Goal: Task Accomplishment & Management: Complete application form

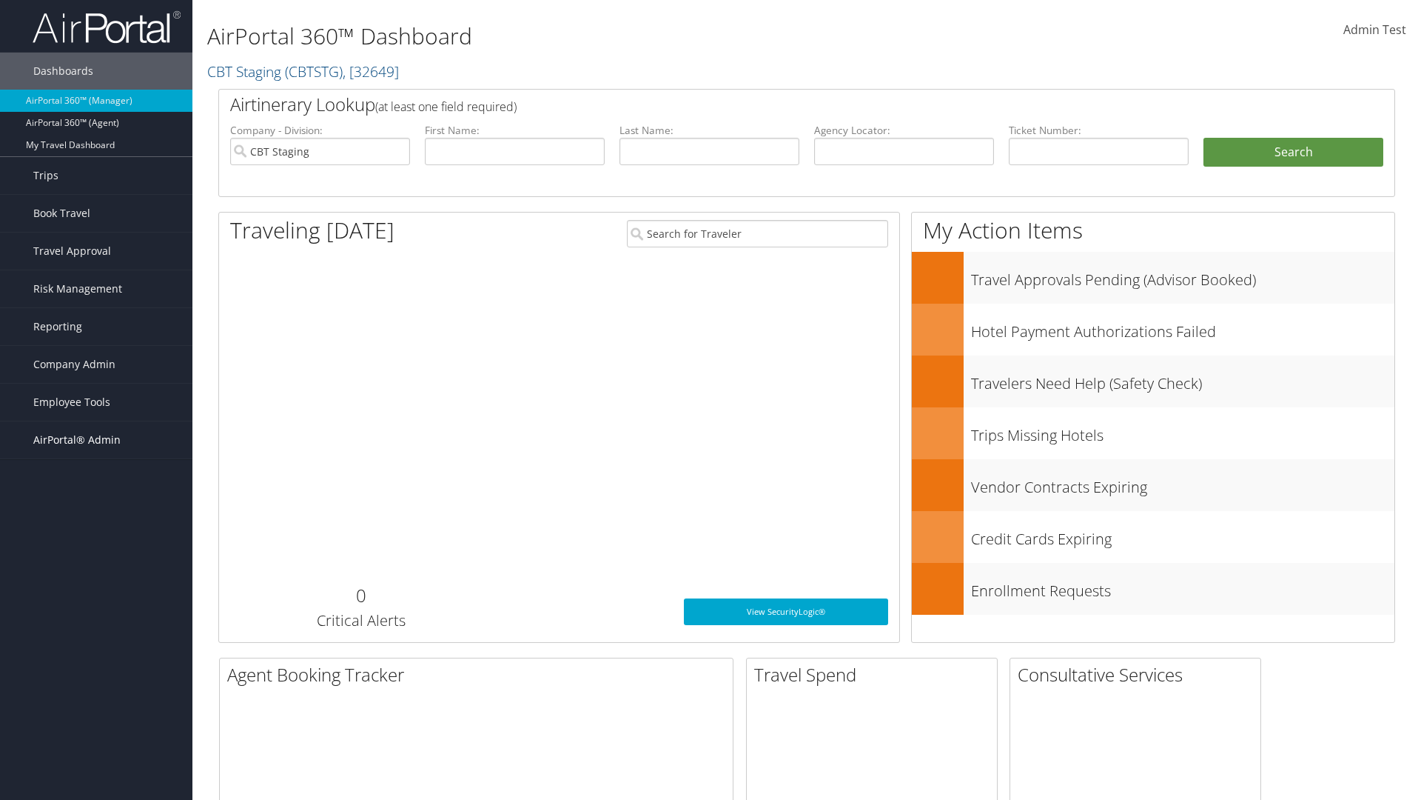
click at [96, 440] on span "AirPortal® Admin" at bounding box center [76, 439] width 87 height 37
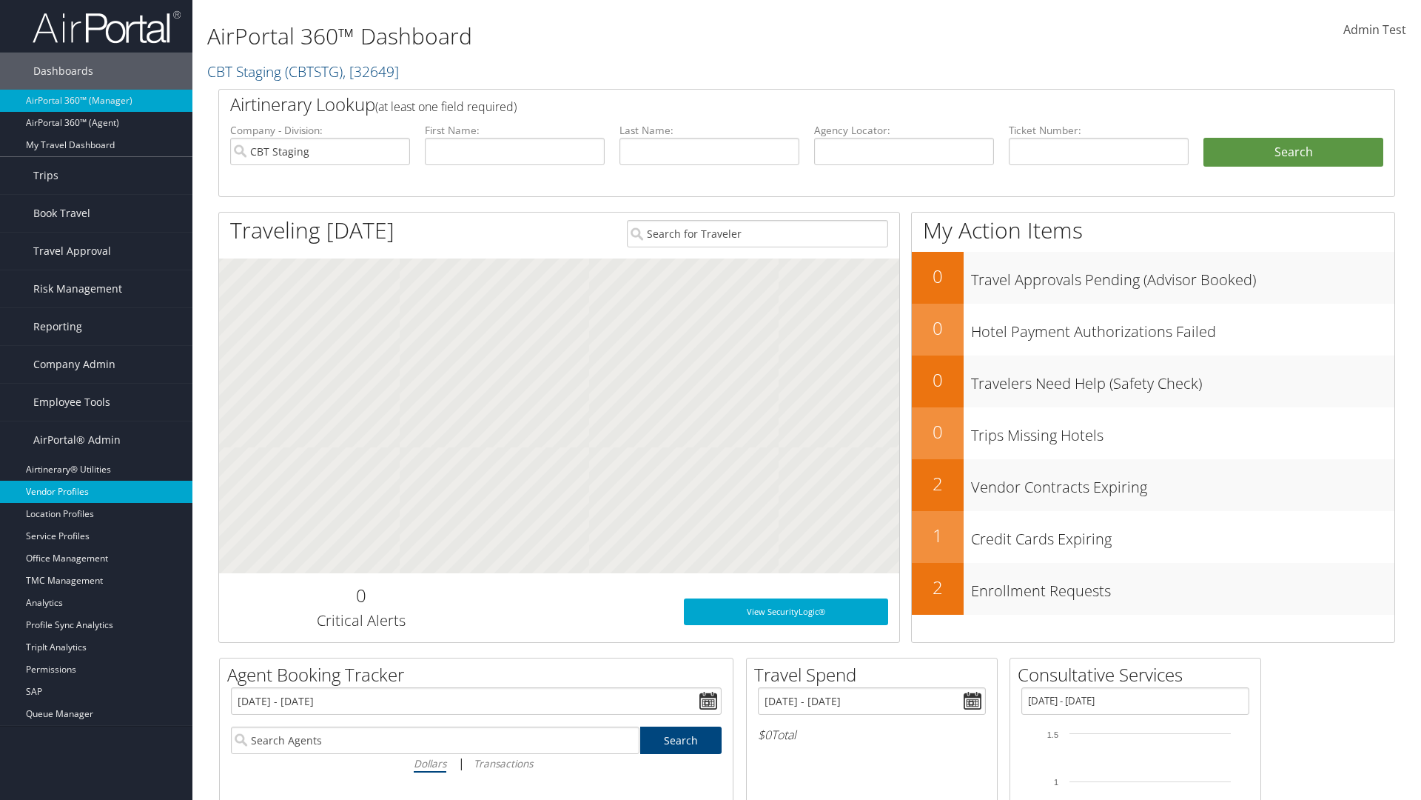
click at [96, 492] on link "Vendor Profiles" at bounding box center [96, 491] width 192 height 22
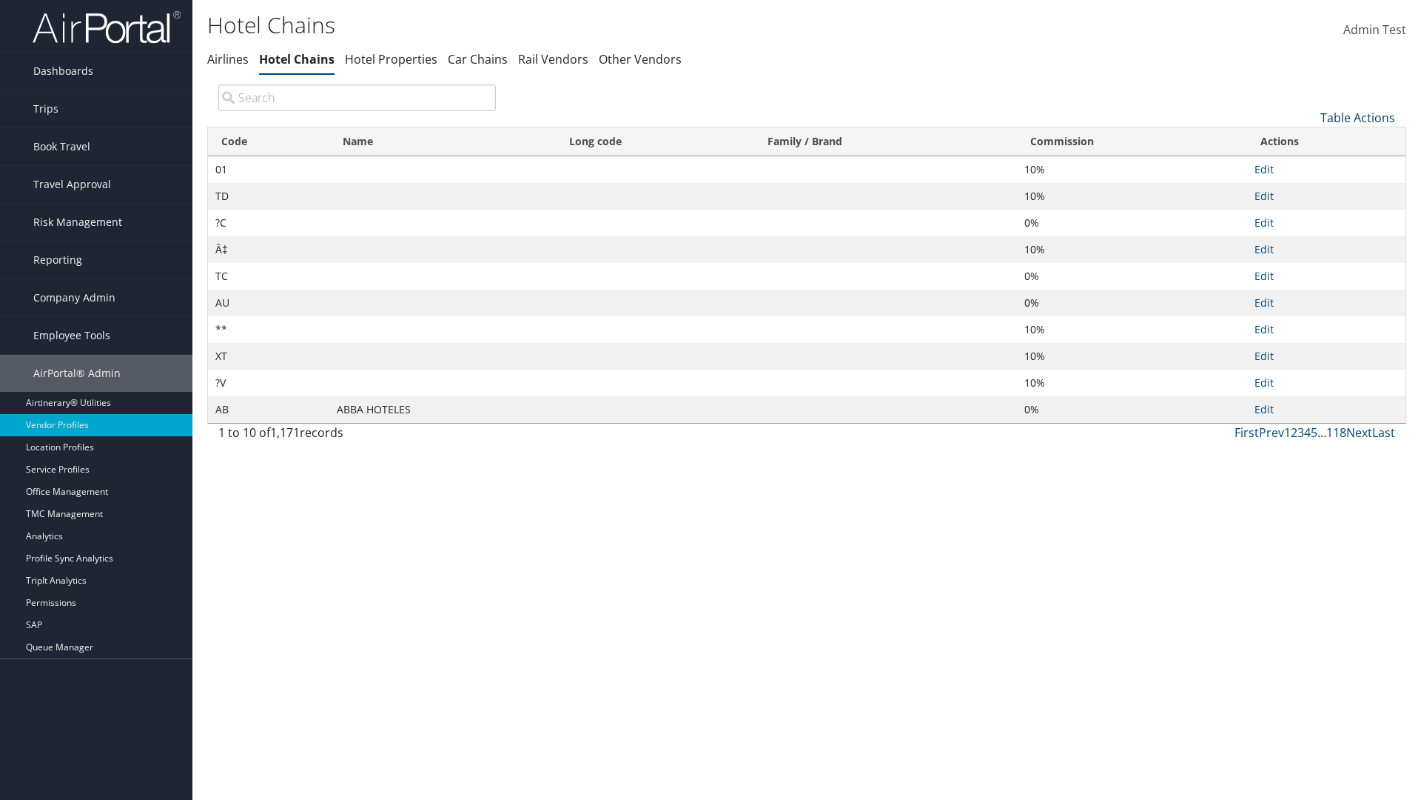
click at [1358, 117] on link "Table Actions" at bounding box center [1358, 118] width 75 height 16
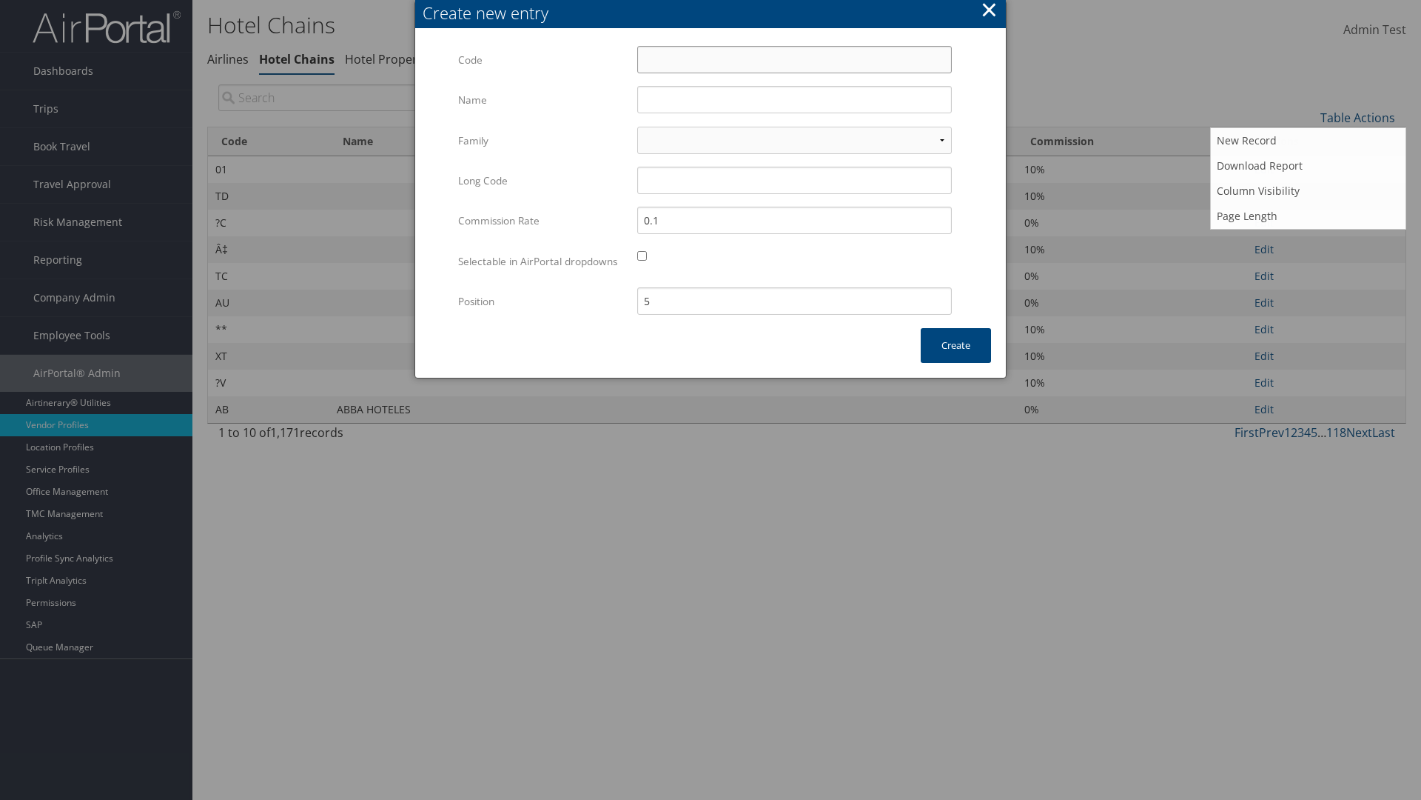
click at [794, 59] on input "Code" at bounding box center [794, 59] width 315 height 27
type input "]1"
type input "Yotel"
click at [794, 99] on input "Yotel" at bounding box center [794, 99] width 315 height 27
type input "]1"
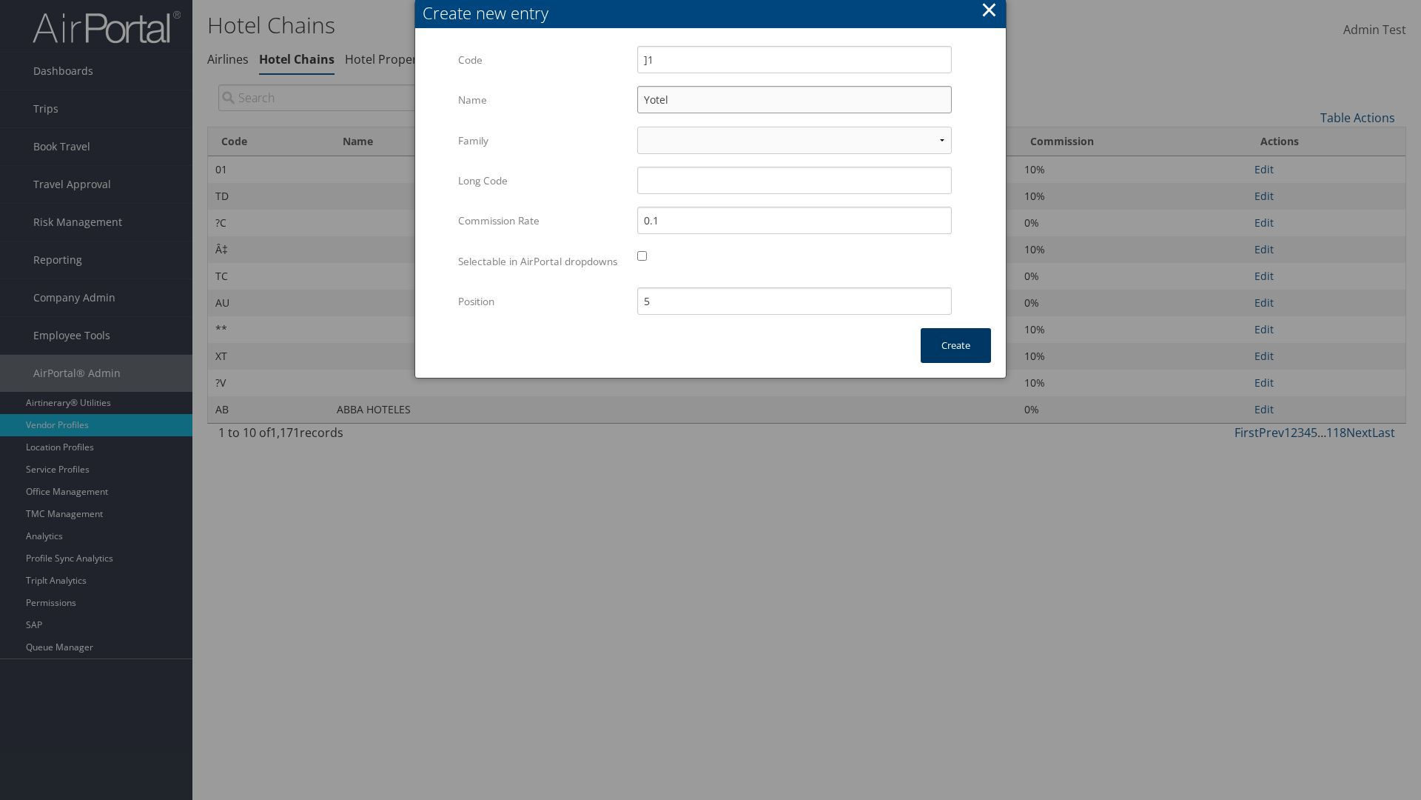
type input "Yotel"
click at [956, 360] on button "Create" at bounding box center [956, 345] width 70 height 35
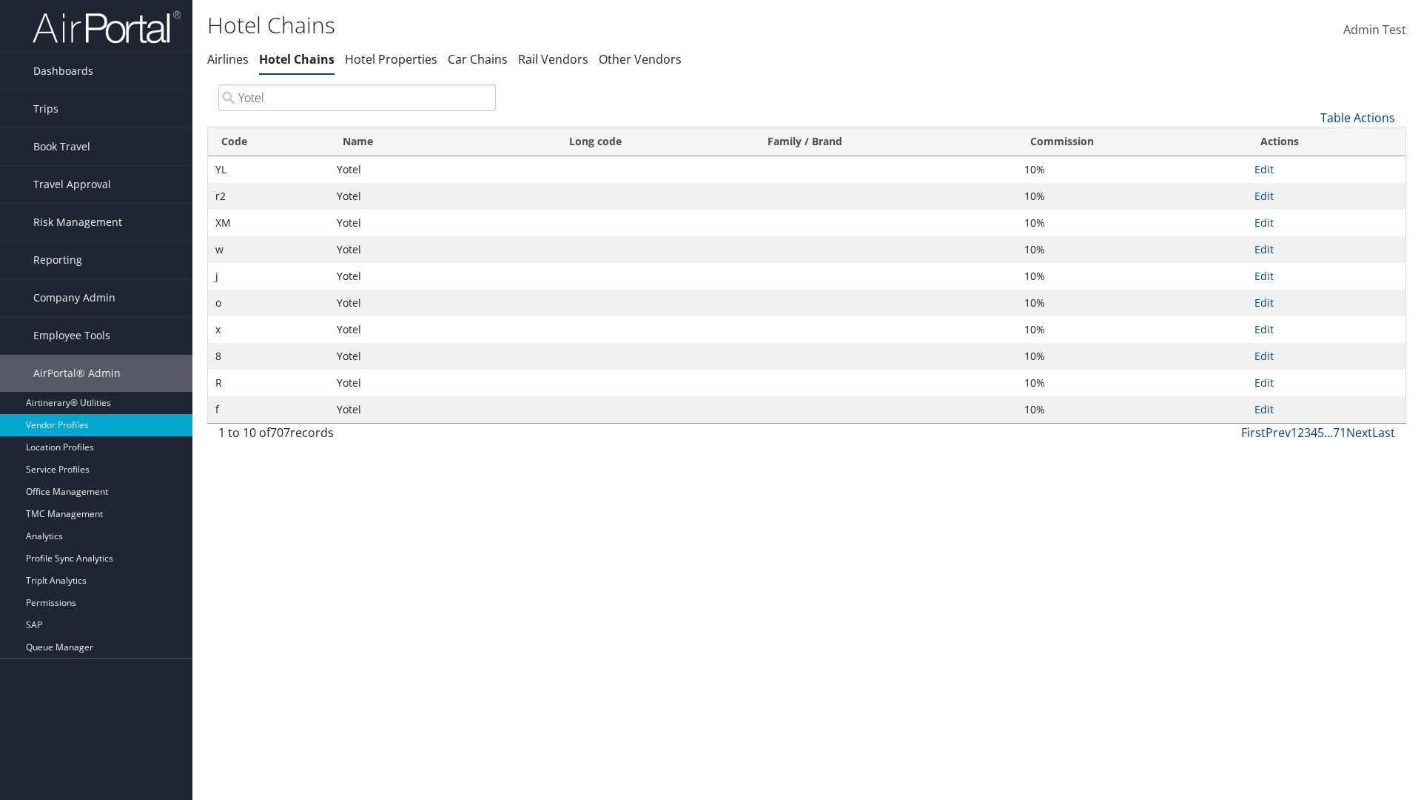
type input "Yotel"
